Goal: Task Accomplishment & Management: Manage account settings

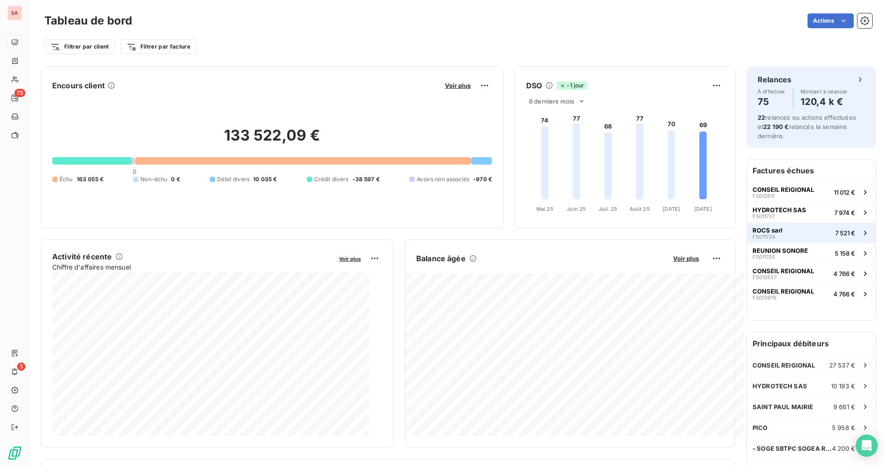
click at [539, 237] on button "ROCS sarl FS011734 7 521 €" at bounding box center [811, 232] width 128 height 20
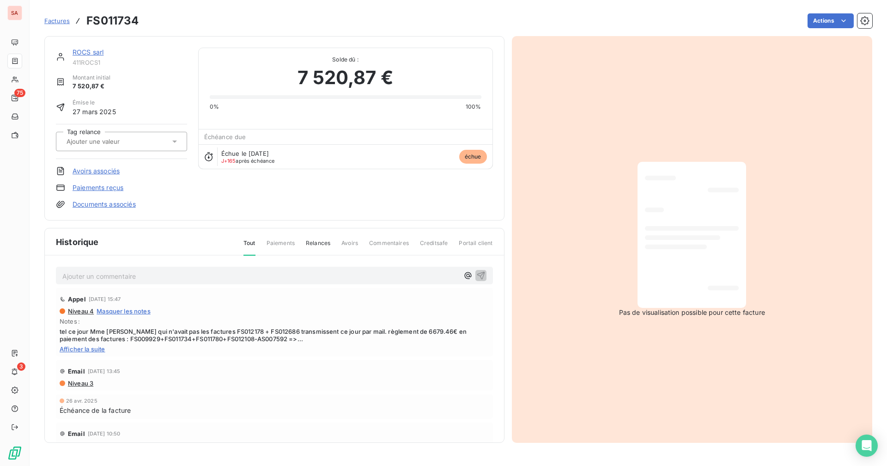
click at [90, 49] on link "ROCS sarl" at bounding box center [88, 52] width 31 height 8
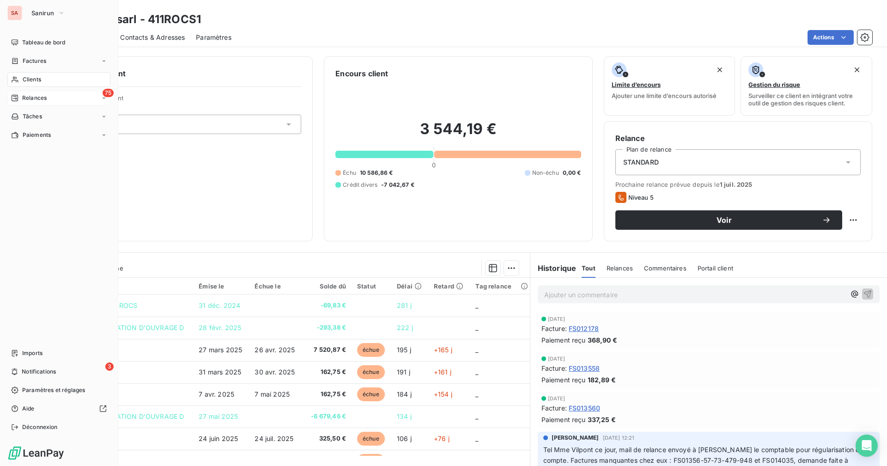
click at [32, 99] on span "Relances" at bounding box center [34, 98] width 24 height 8
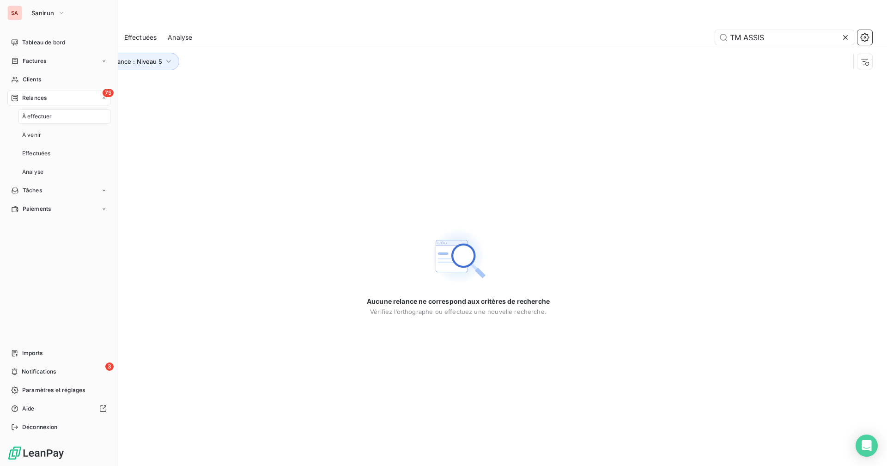
click at [35, 101] on span "Relances" at bounding box center [34, 98] width 24 height 8
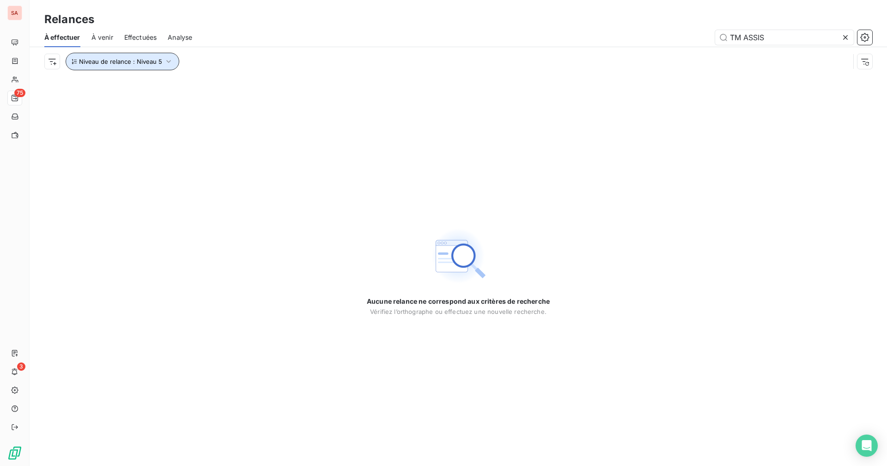
click at [143, 66] on button "Niveau de relance : Niveau 5" at bounding box center [123, 62] width 114 height 18
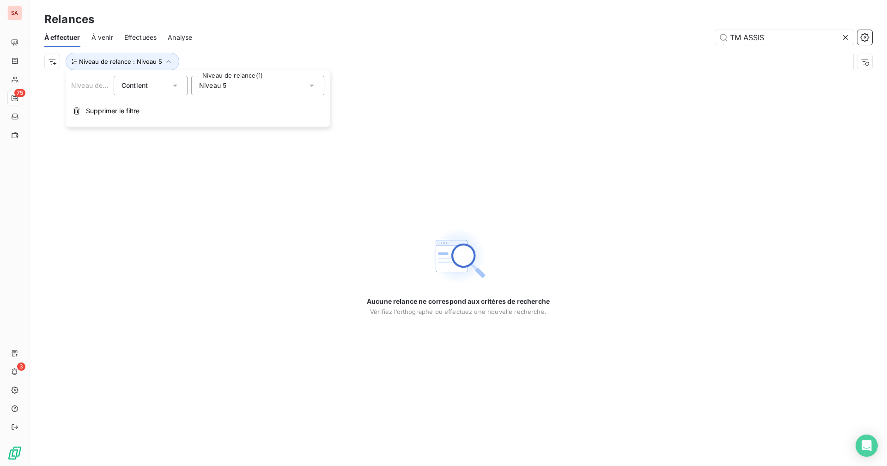
click at [230, 86] on div "Niveau 5" at bounding box center [257, 85] width 133 height 19
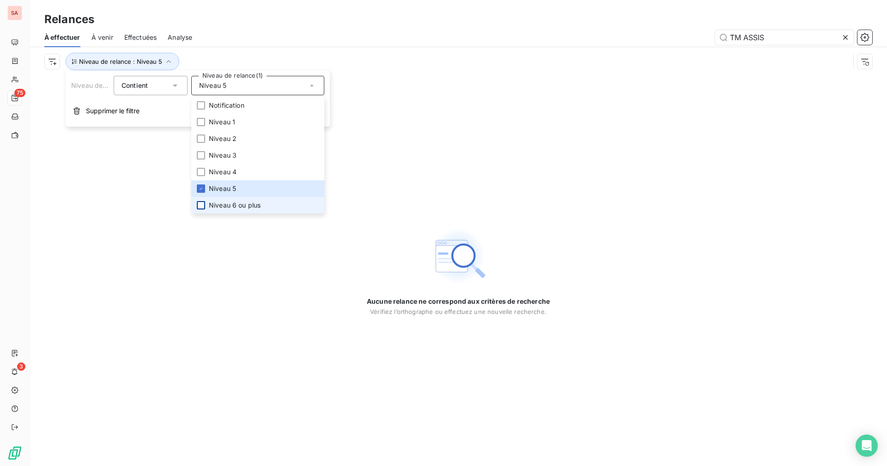
click at [202, 204] on div at bounding box center [201, 205] width 8 height 8
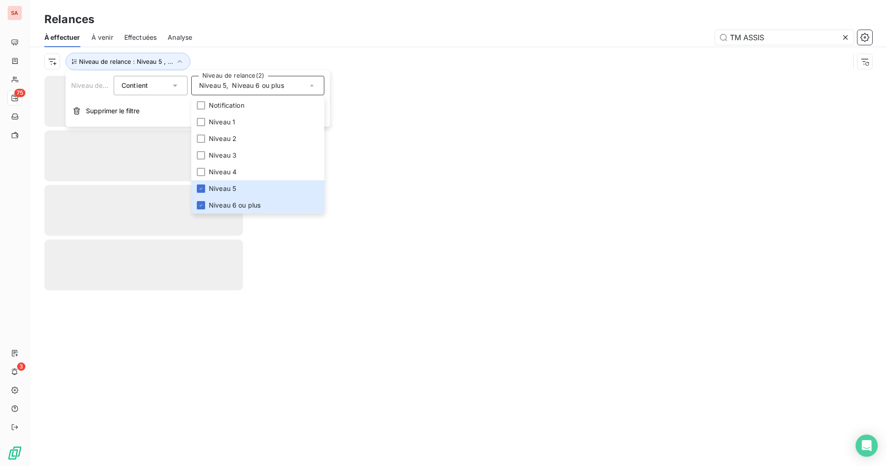
click at [239, 26] on div "Relances" at bounding box center [459, 19] width 858 height 17
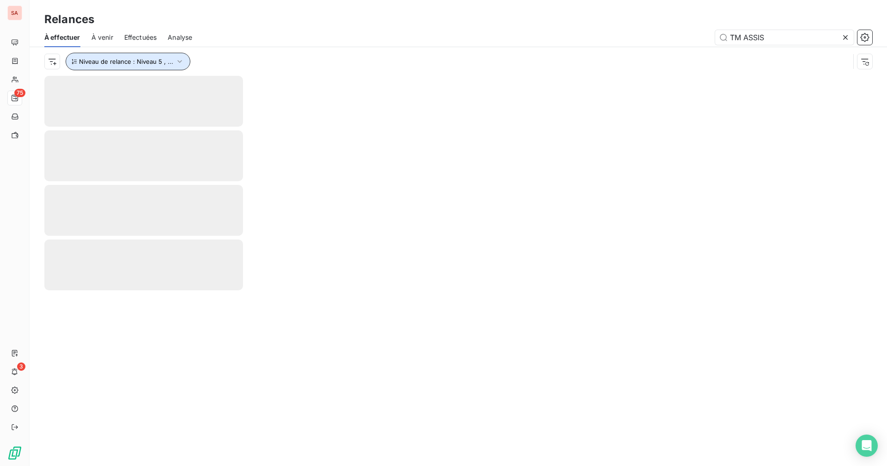
click at [153, 61] on span "Niveau de relance : Niveau 5 , ..." at bounding box center [126, 61] width 94 height 7
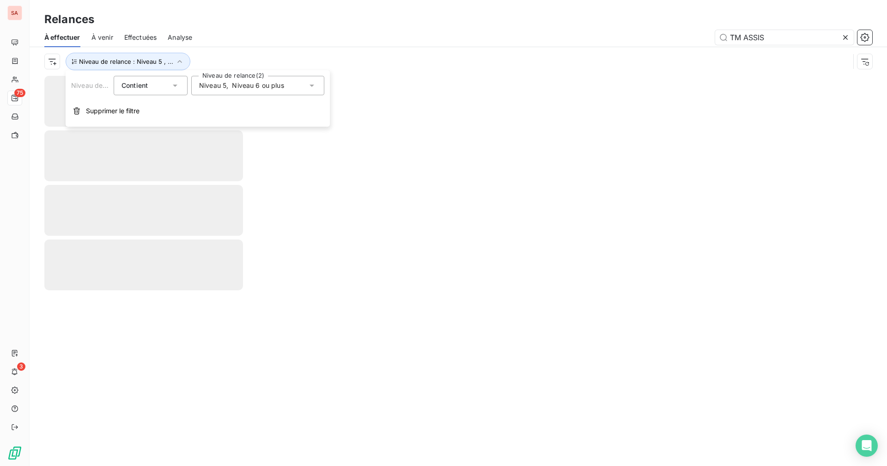
click at [253, 84] on span "Niveau 6 ou plus" at bounding box center [258, 85] width 52 height 9
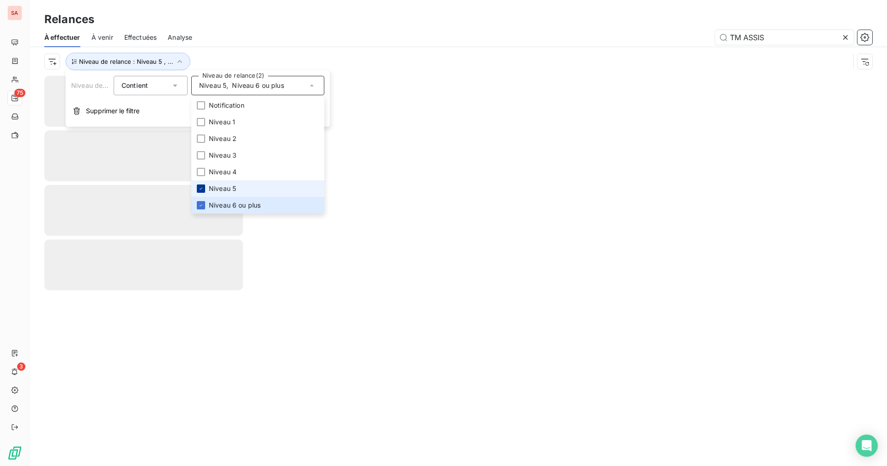
click at [203, 186] on icon at bounding box center [201, 189] width 6 height 6
click at [233, 33] on div "TM ASSIS" at bounding box center [537, 37] width 669 height 15
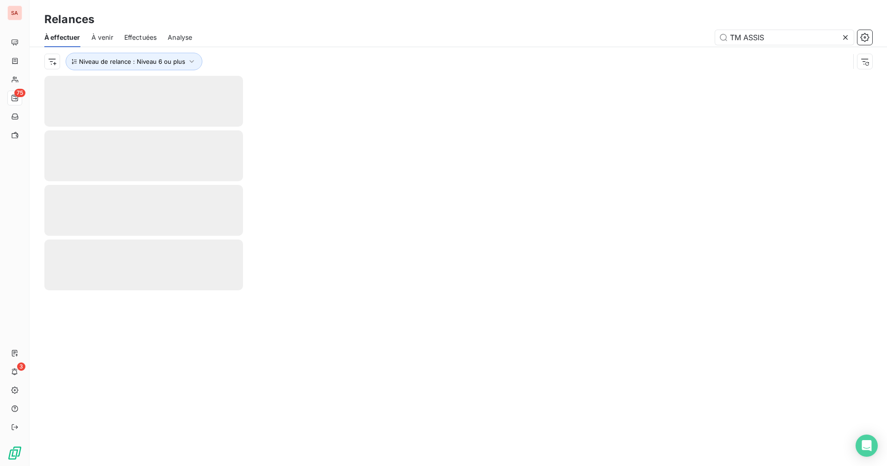
click at [539, 37] on icon at bounding box center [845, 37] width 9 height 9
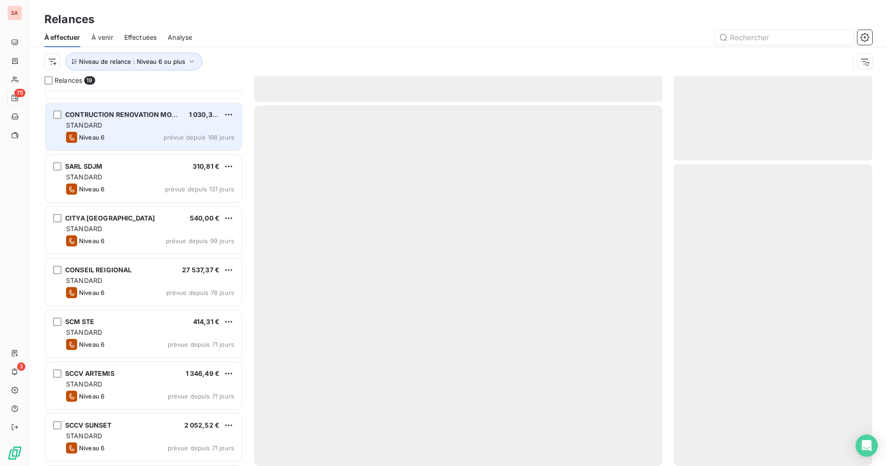
scroll to position [139, 0]
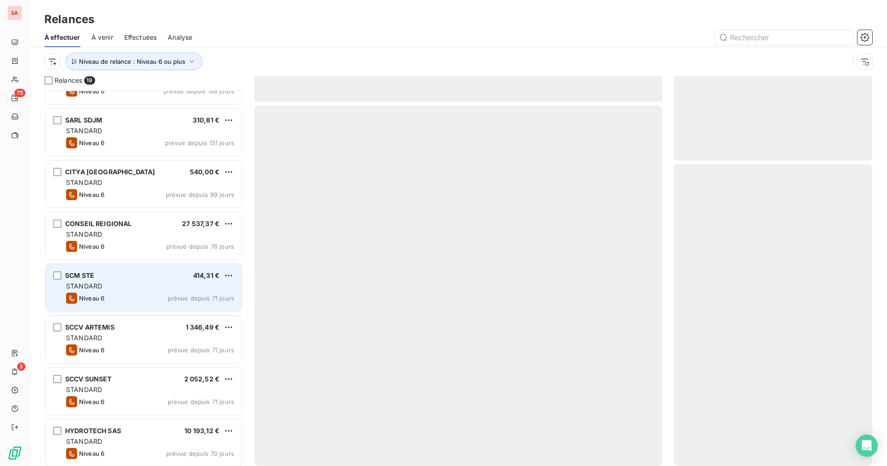
click at [124, 286] on div "STANDARD" at bounding box center [150, 285] width 168 height 9
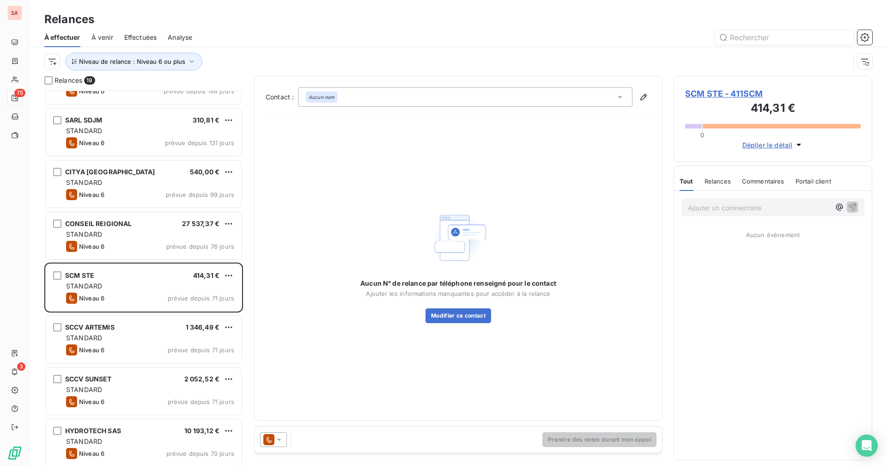
click at [539, 95] on span "SCM STE - 411SCM" at bounding box center [773, 93] width 176 height 12
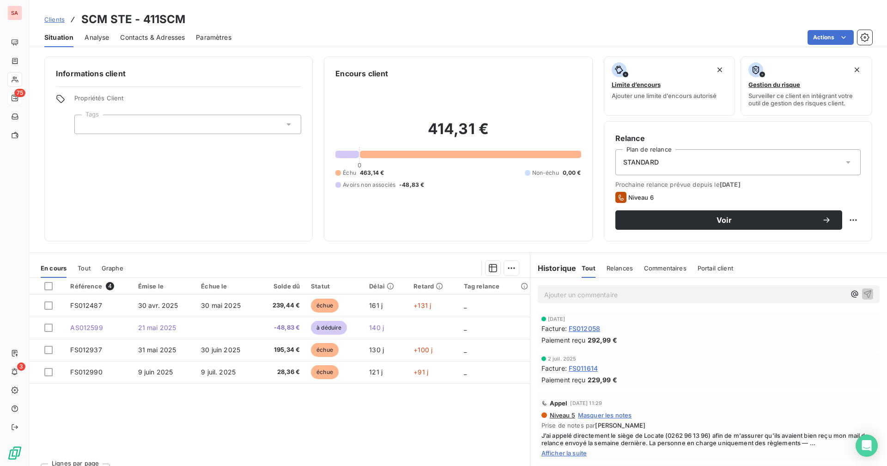
click at [82, 266] on span "Tout" at bounding box center [84, 267] width 13 height 7
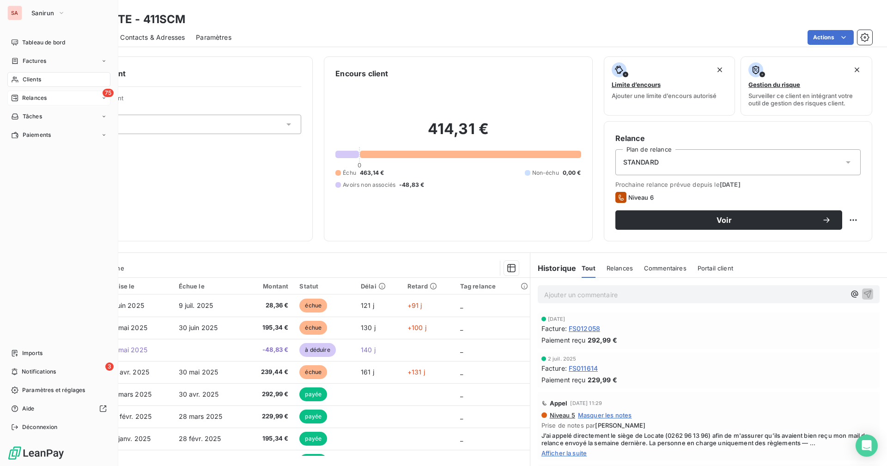
click at [44, 95] on span "Relances" at bounding box center [34, 98] width 24 height 8
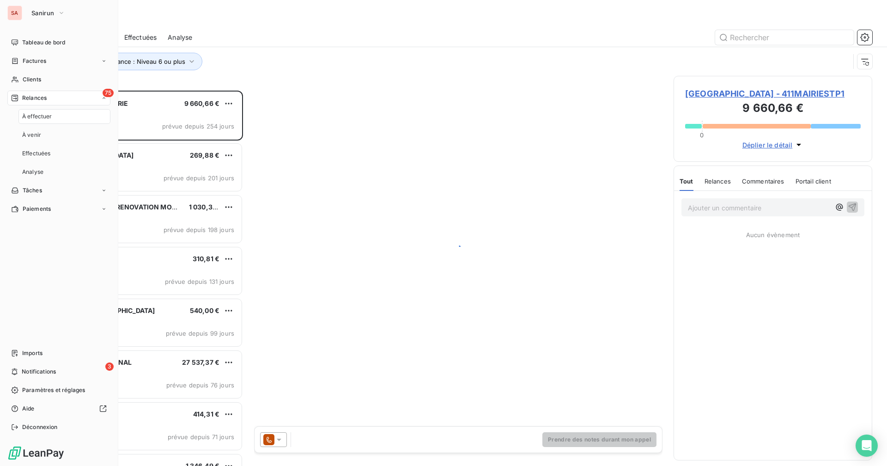
scroll to position [368, 192]
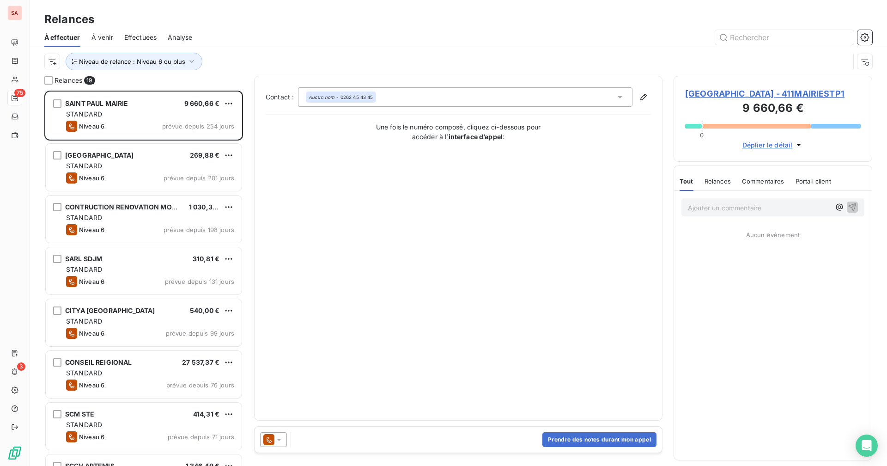
click at [210, 43] on div at bounding box center [537, 37] width 669 height 15
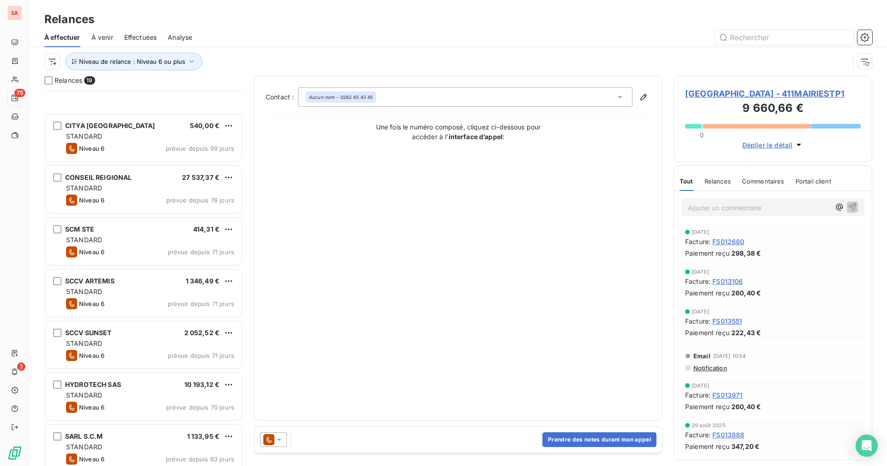
scroll to position [324, 0]
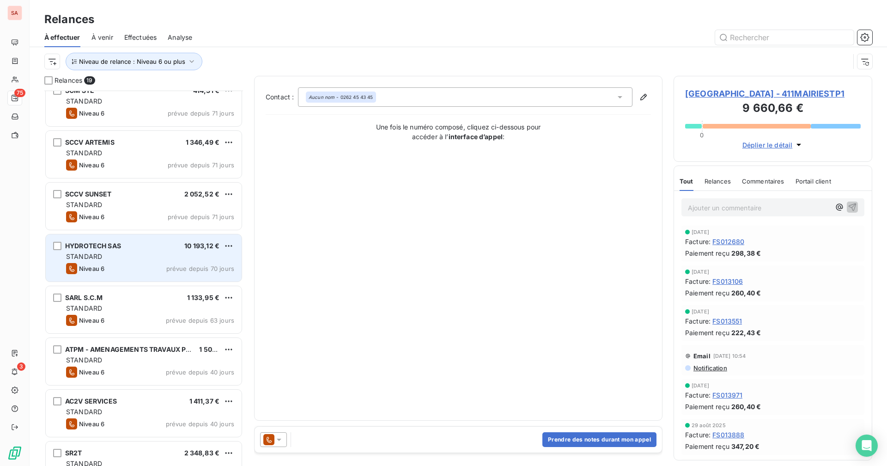
click at [110, 262] on div "HYDROTECH SAS 10 193,12 € STANDARD Niveau 6 prévue depuis 70 jours" at bounding box center [144, 257] width 196 height 47
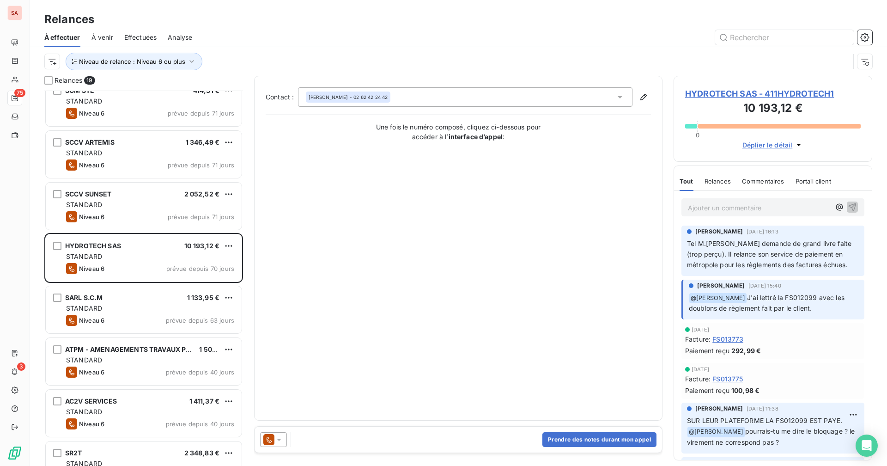
click at [539, 95] on span "HYDROTECH SAS - 411HYDROTECH1" at bounding box center [773, 93] width 176 height 12
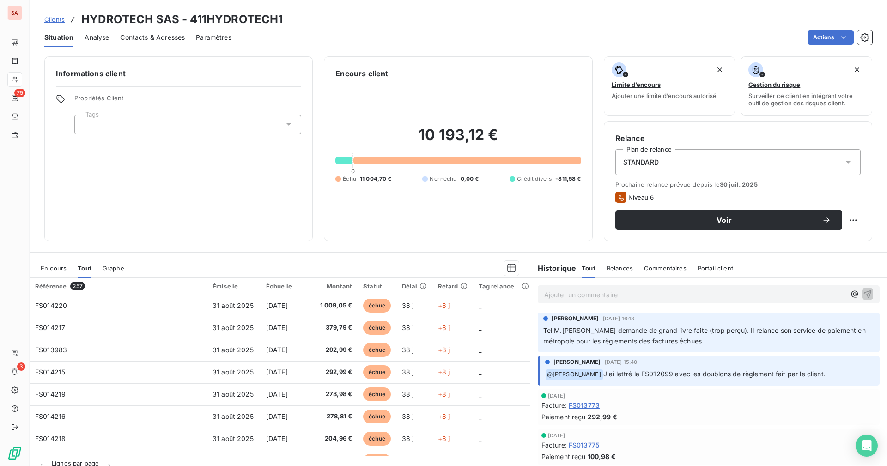
click at [61, 266] on span "En cours" at bounding box center [54, 267] width 26 height 7
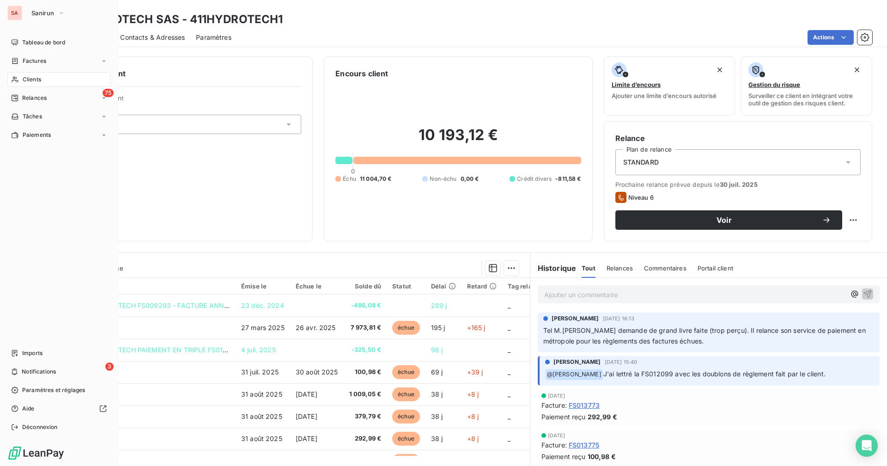
click at [63, 80] on div "Clients" at bounding box center [58, 79] width 103 height 15
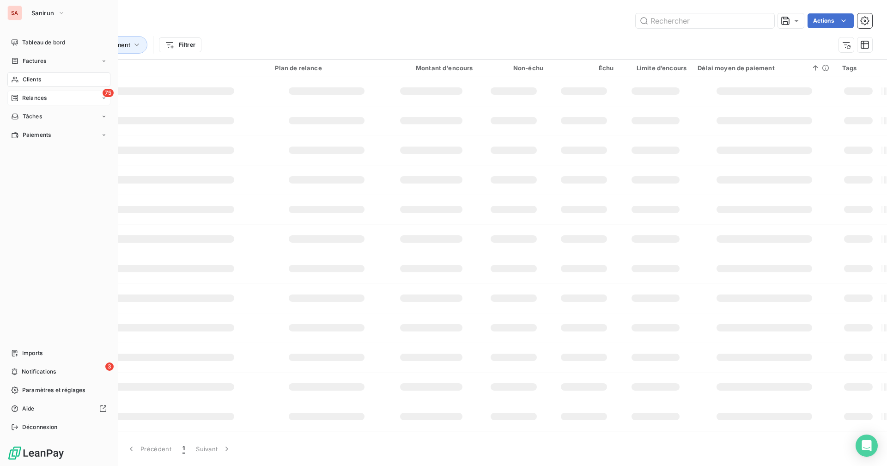
click at [47, 96] on span "Relances" at bounding box center [34, 98] width 24 height 8
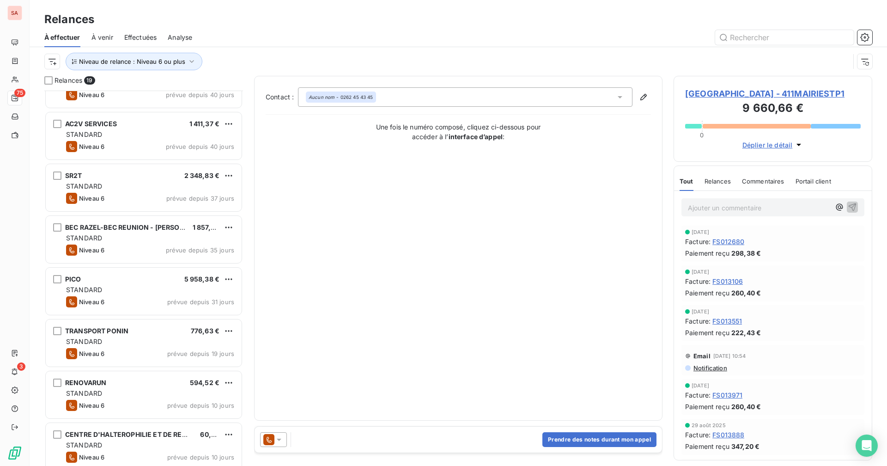
scroll to position [609, 0]
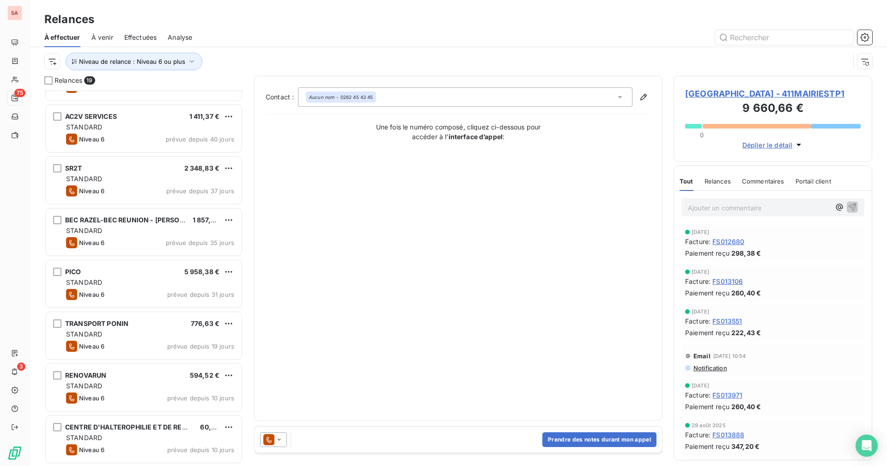
click at [154, 284] on div "STANDARD" at bounding box center [150, 282] width 168 height 9
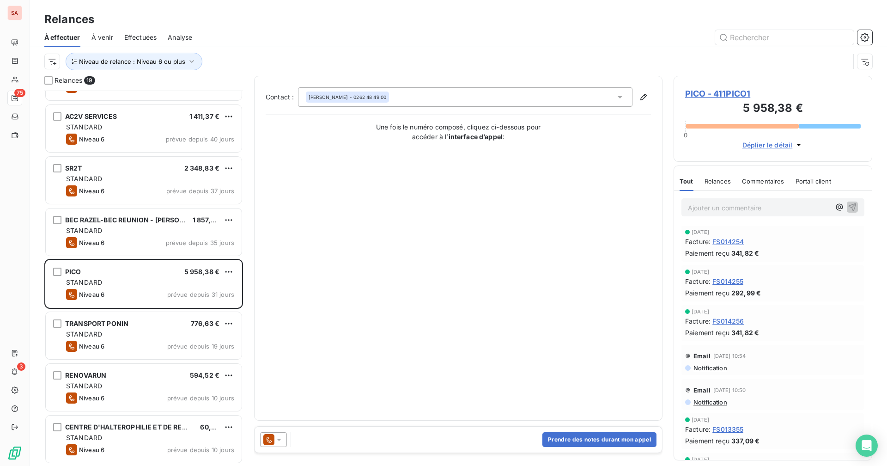
click at [539, 89] on span "PICO - 411PICO1" at bounding box center [773, 93] width 176 height 12
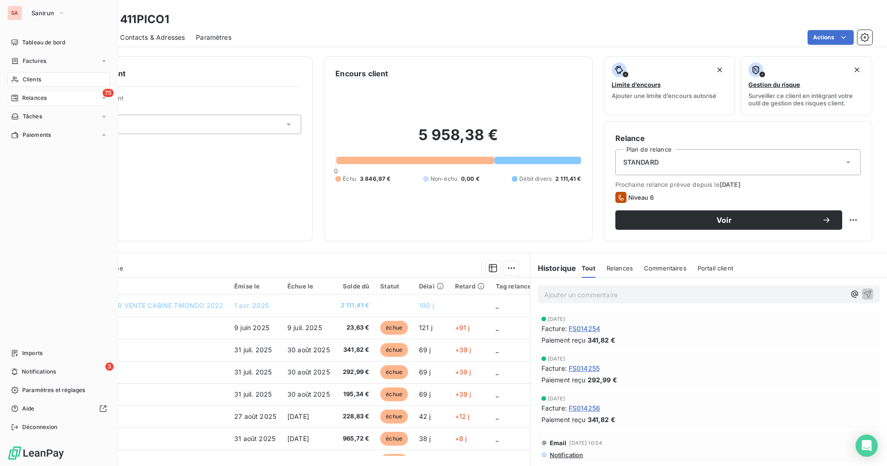
click at [32, 97] on span "Relances" at bounding box center [34, 98] width 24 height 8
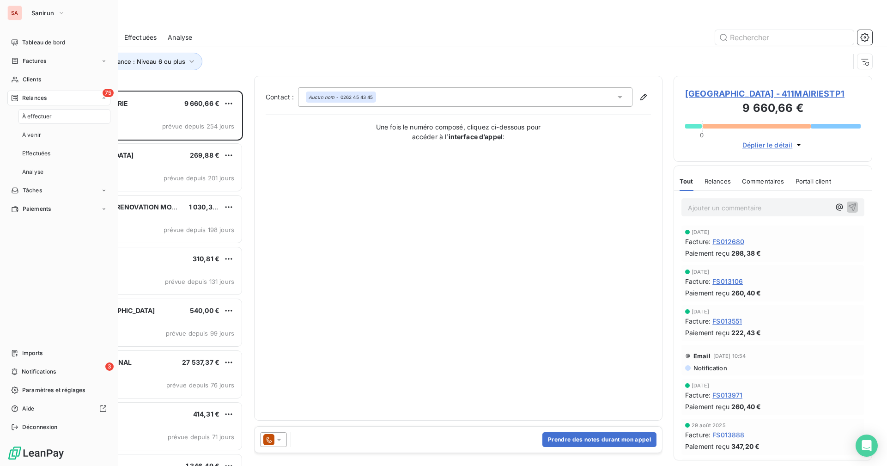
scroll to position [368, 192]
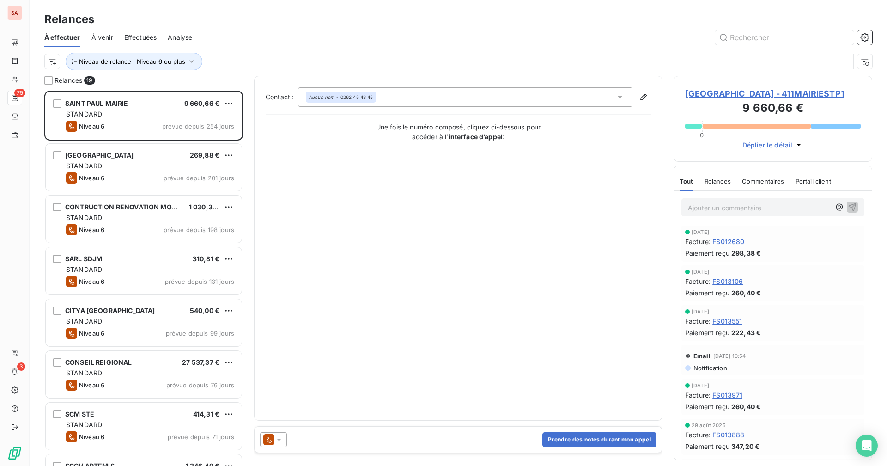
click at [280, 55] on div "Niveau de relance : Niveau 6 ou plus" at bounding box center [447, 62] width 806 height 18
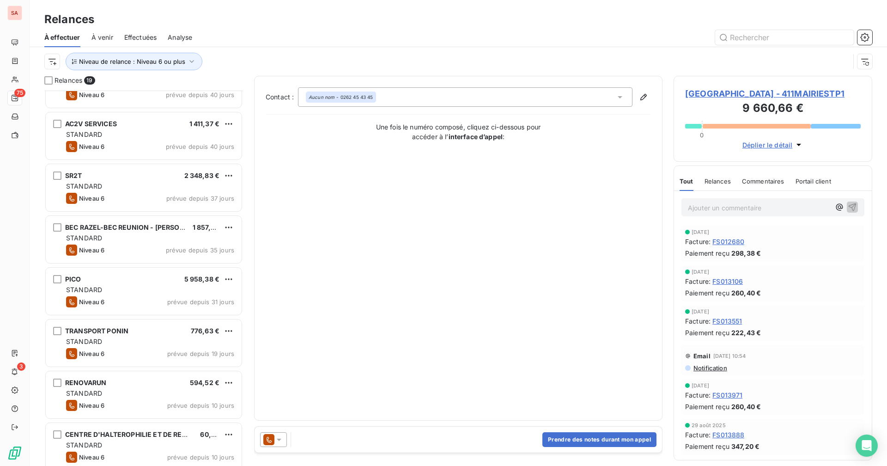
scroll to position [609, 0]
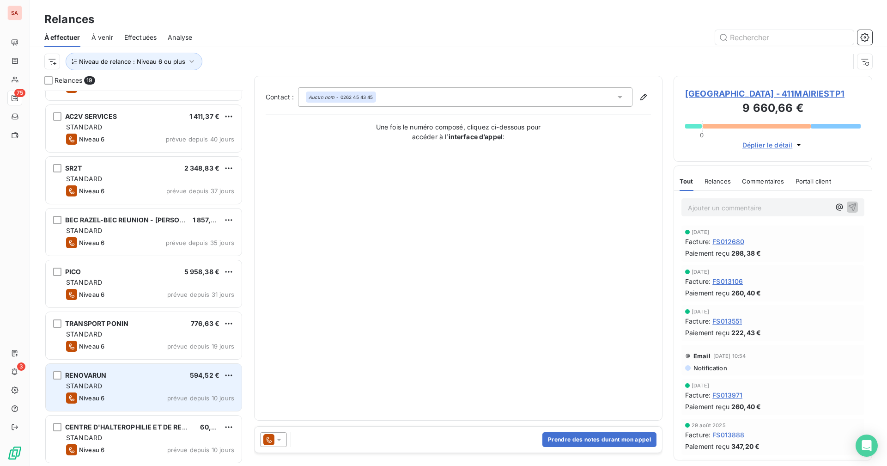
click at [107, 361] on div "RENOVARUN 594,52 € STANDARD Niveau 6 prévue depuis 10 jours" at bounding box center [144, 387] width 196 height 47
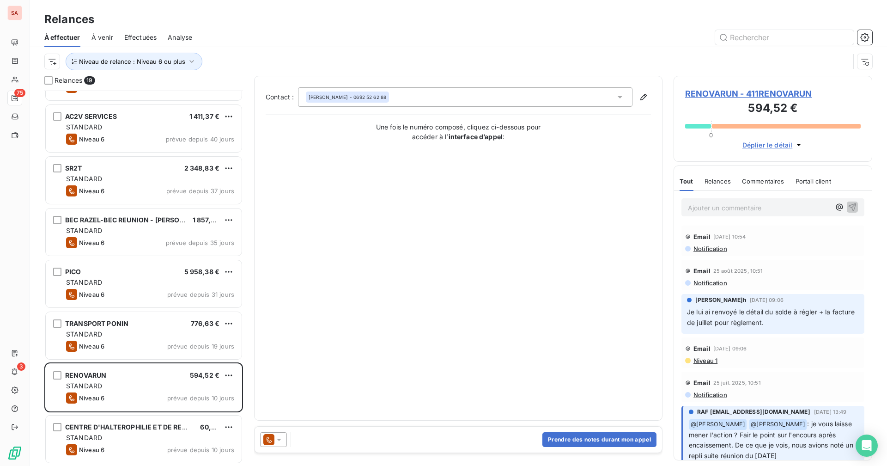
click at [539, 90] on span "RENOVARUN - 411RENOVARUN" at bounding box center [773, 93] width 176 height 12
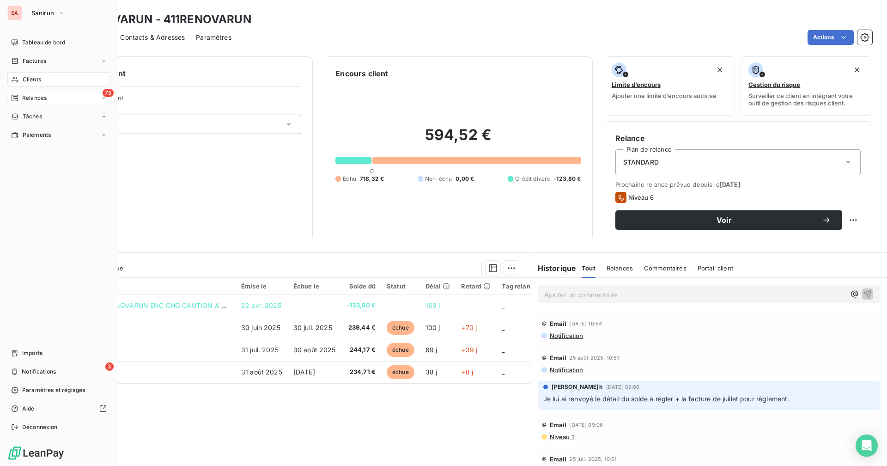
click at [43, 96] on span "Relances" at bounding box center [34, 98] width 24 height 8
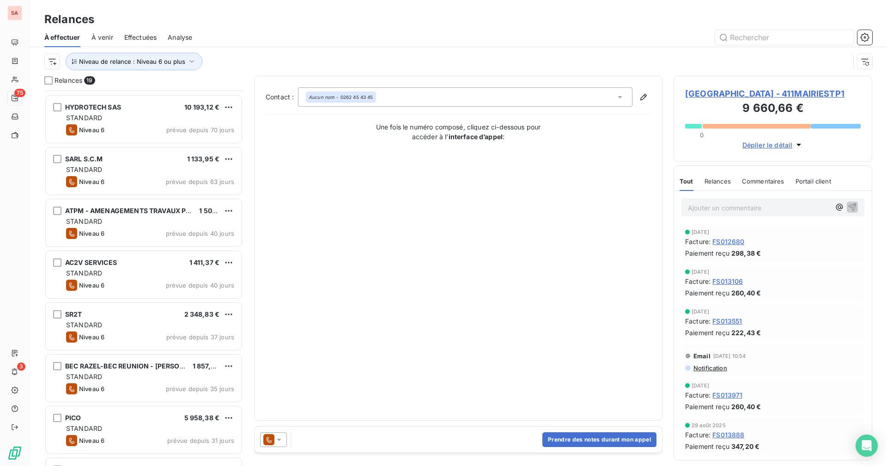
scroll to position [609, 0]
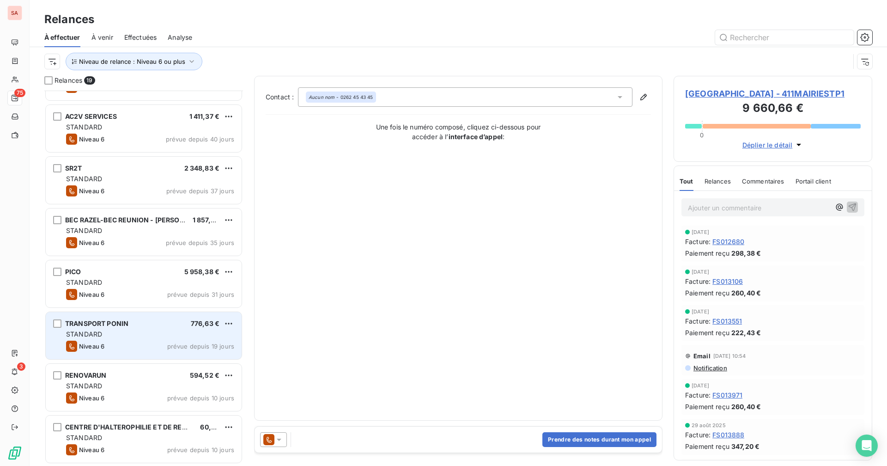
click at [130, 332] on div "STANDARD" at bounding box center [150, 334] width 168 height 9
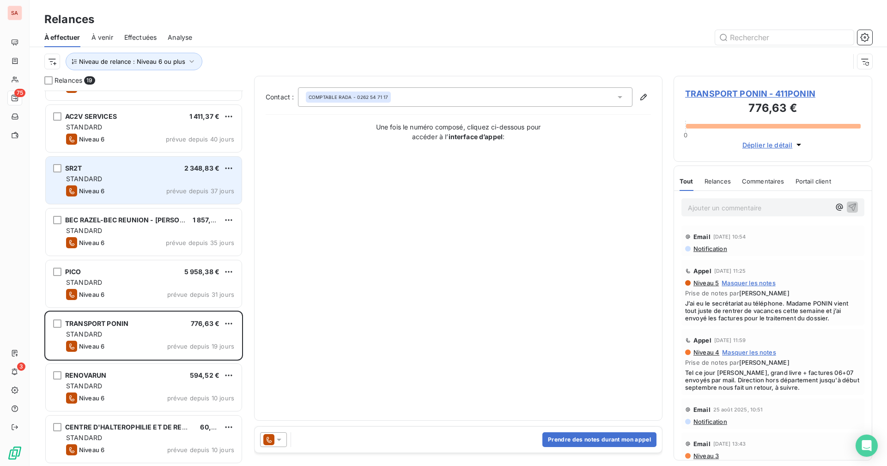
click at [107, 177] on div "STANDARD" at bounding box center [150, 178] width 168 height 9
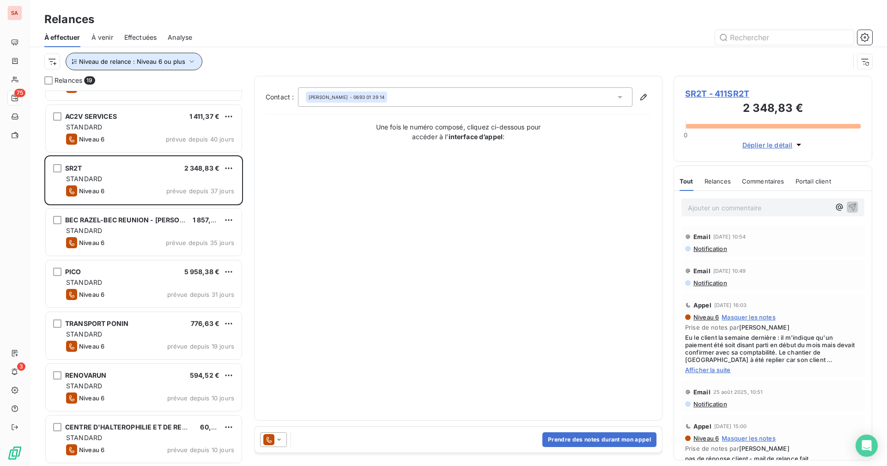
click at [150, 61] on span "Niveau de relance : Niveau 6 ou plus" at bounding box center [132, 61] width 106 height 7
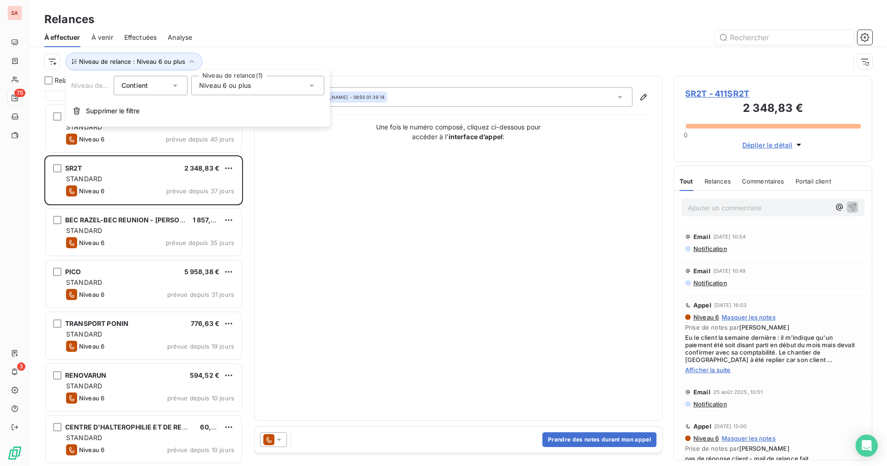
click at [209, 88] on span "Niveau 6 ou plus" at bounding box center [225, 85] width 52 height 9
click at [203, 206] on icon at bounding box center [201, 205] width 6 height 6
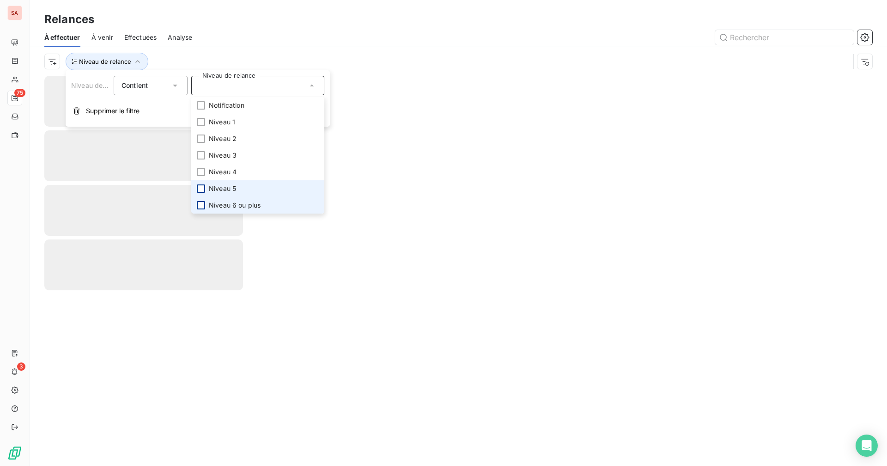
click at [200, 189] on div at bounding box center [201, 188] width 8 height 8
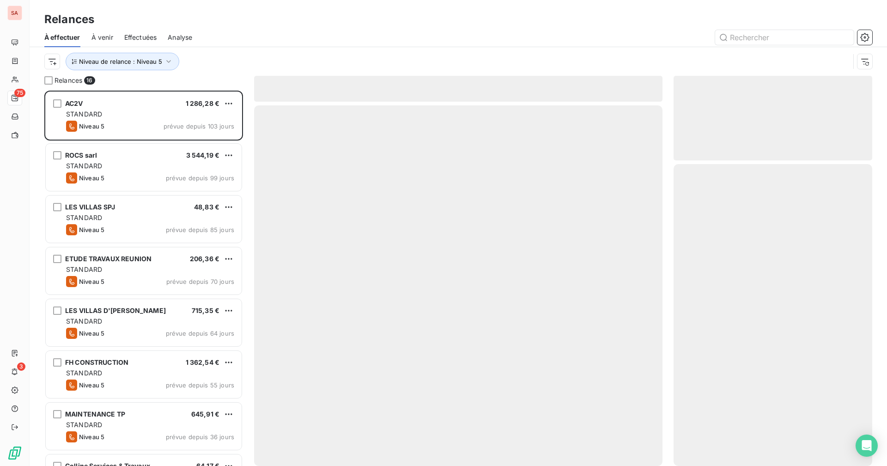
scroll to position [368, 192]
click at [234, 31] on div at bounding box center [537, 37] width 669 height 15
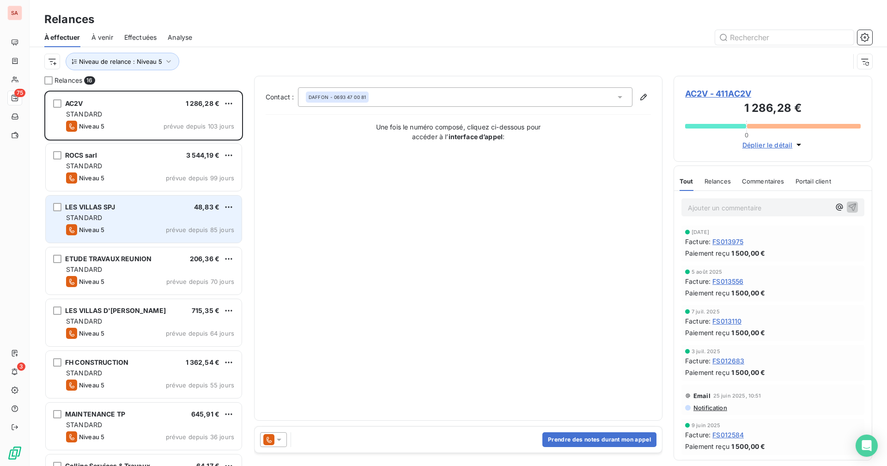
scroll to position [93, 0]
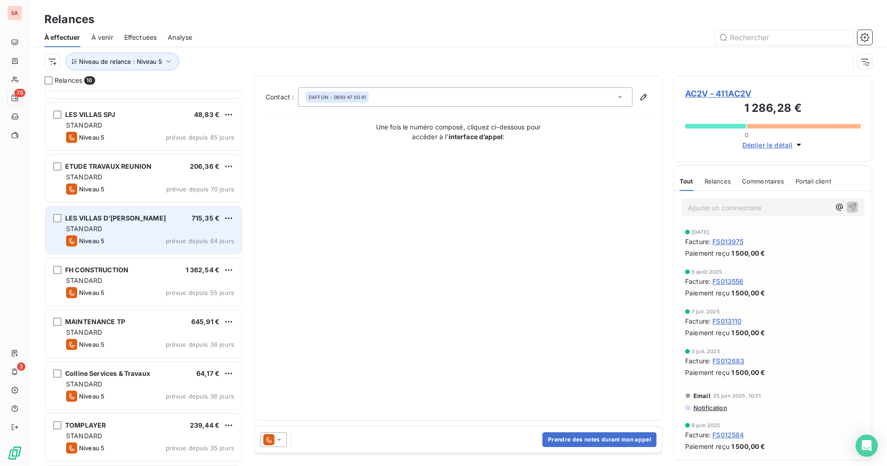
click at [148, 224] on div "LES VILLAS D'[PERSON_NAME] 715,35 € STANDARD Niveau 5 prévue depuis 64 jours" at bounding box center [144, 230] width 196 height 47
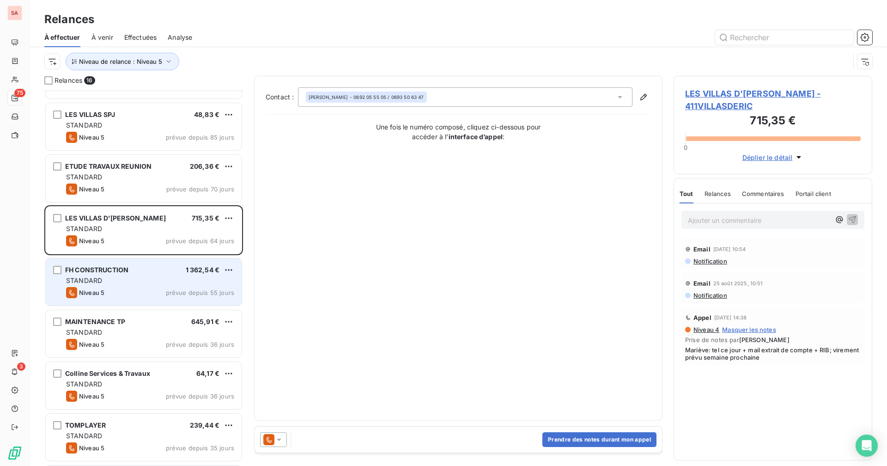
click at [159, 281] on div "STANDARD" at bounding box center [150, 280] width 168 height 9
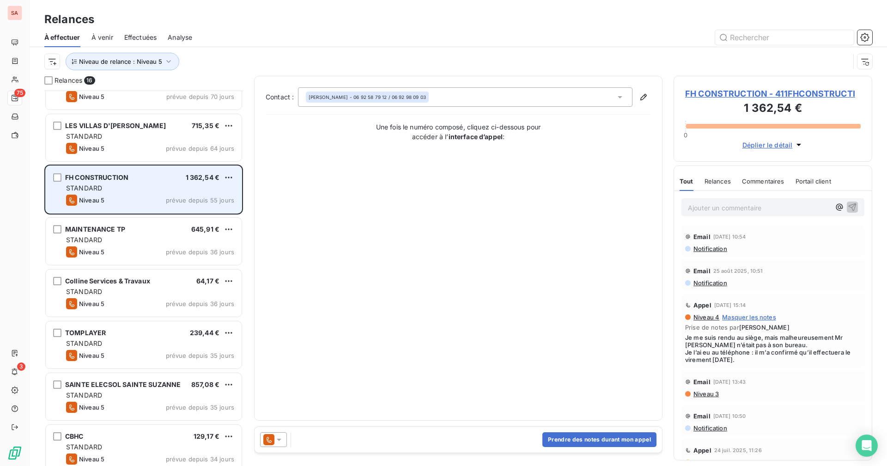
scroll to position [232, 0]
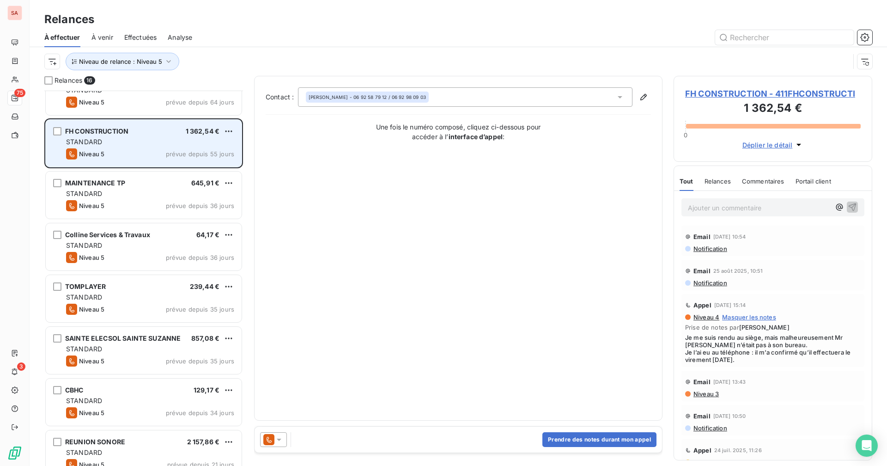
click at [159, 281] on div "TOMPLAYER 239,44 € STANDARD Niveau 5 prévue depuis 35 jours" at bounding box center [144, 298] width 196 height 47
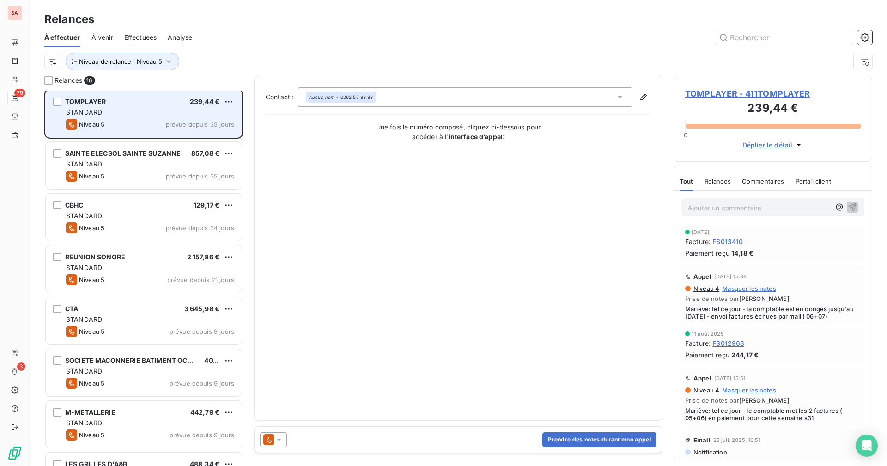
scroll to position [453, 0]
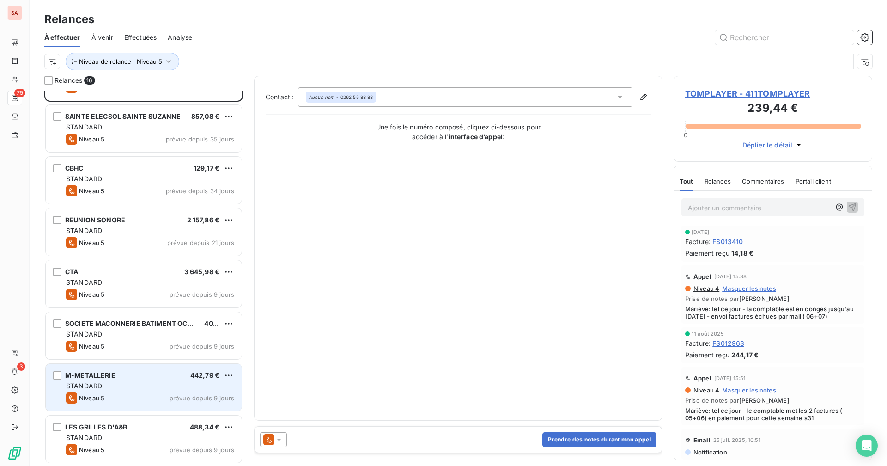
click at [134, 361] on div "M-METALLERIE 442,79 €" at bounding box center [150, 375] width 168 height 8
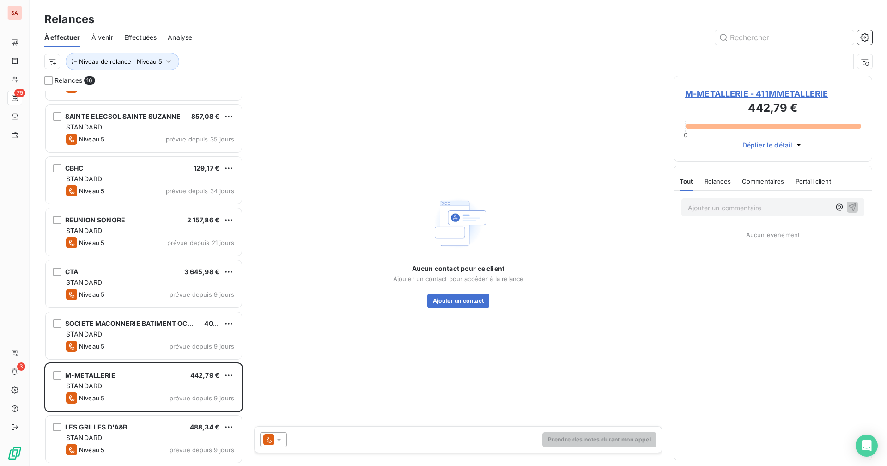
click at [539, 93] on span "M-METALLERIE - 411MMETALLERIE" at bounding box center [773, 93] width 176 height 12
